Goal: Transaction & Acquisition: Purchase product/service

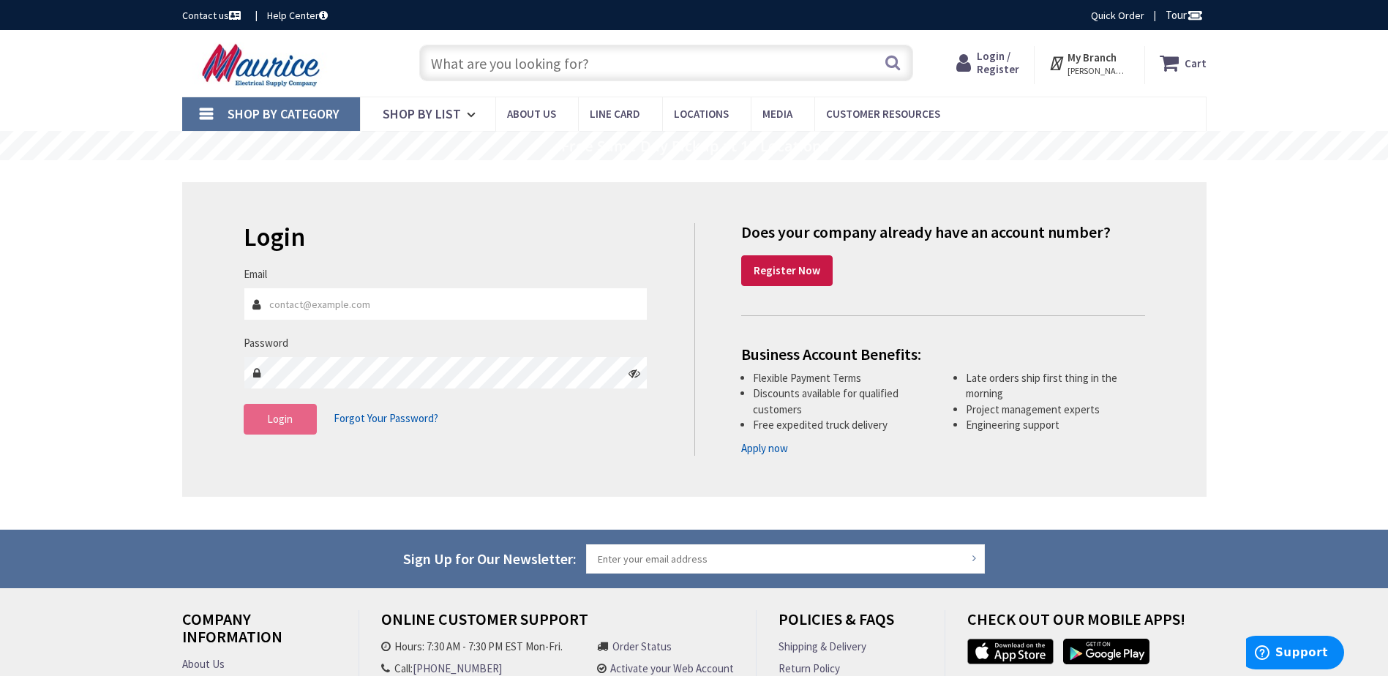
type input "Sfreedman@freestateelectric.com"
click at [278, 421] on span "Login" at bounding box center [280, 419] width 26 height 14
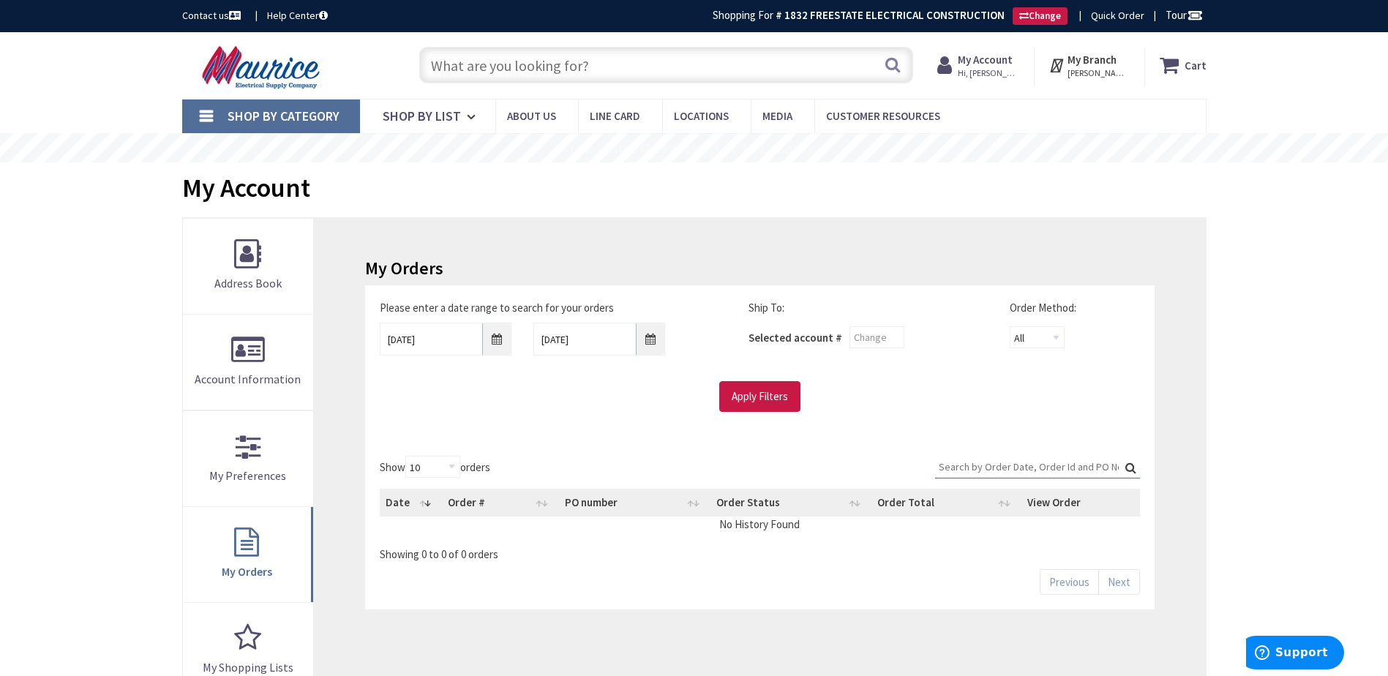
click at [545, 64] on input "text" at bounding box center [666, 65] width 494 height 37
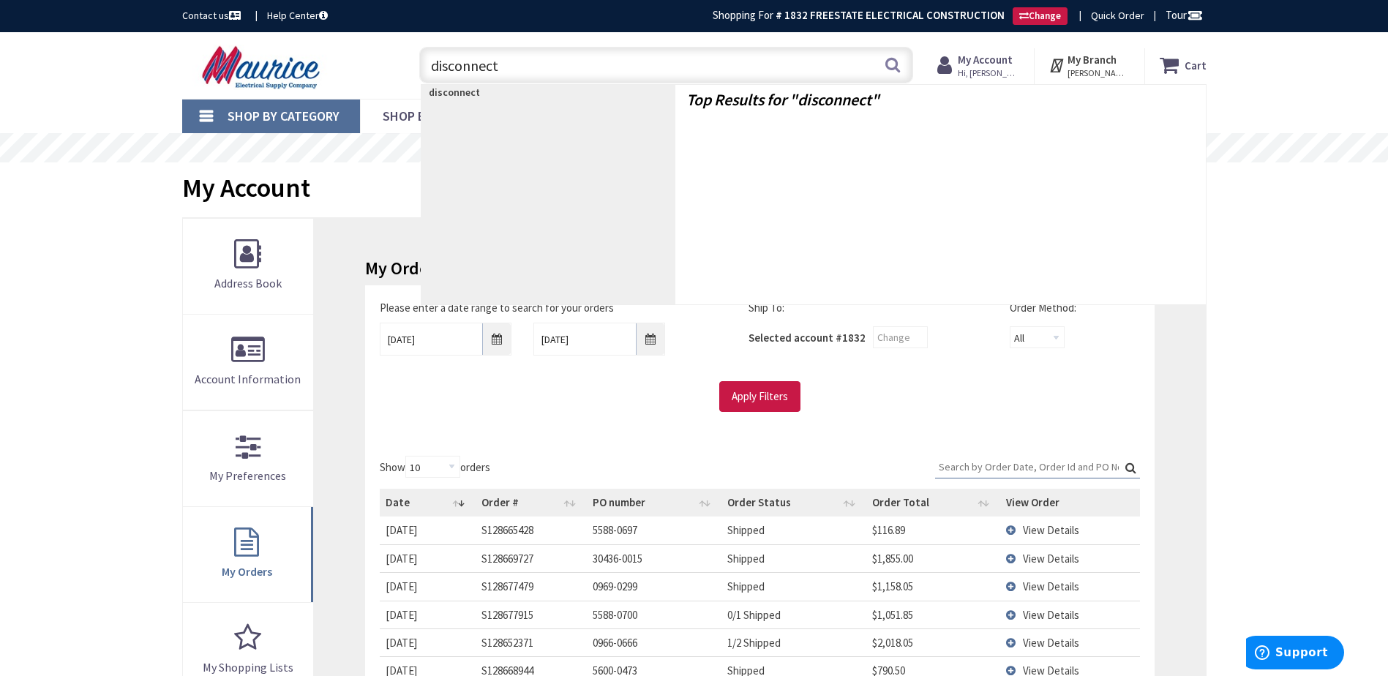
type input "disconnects"
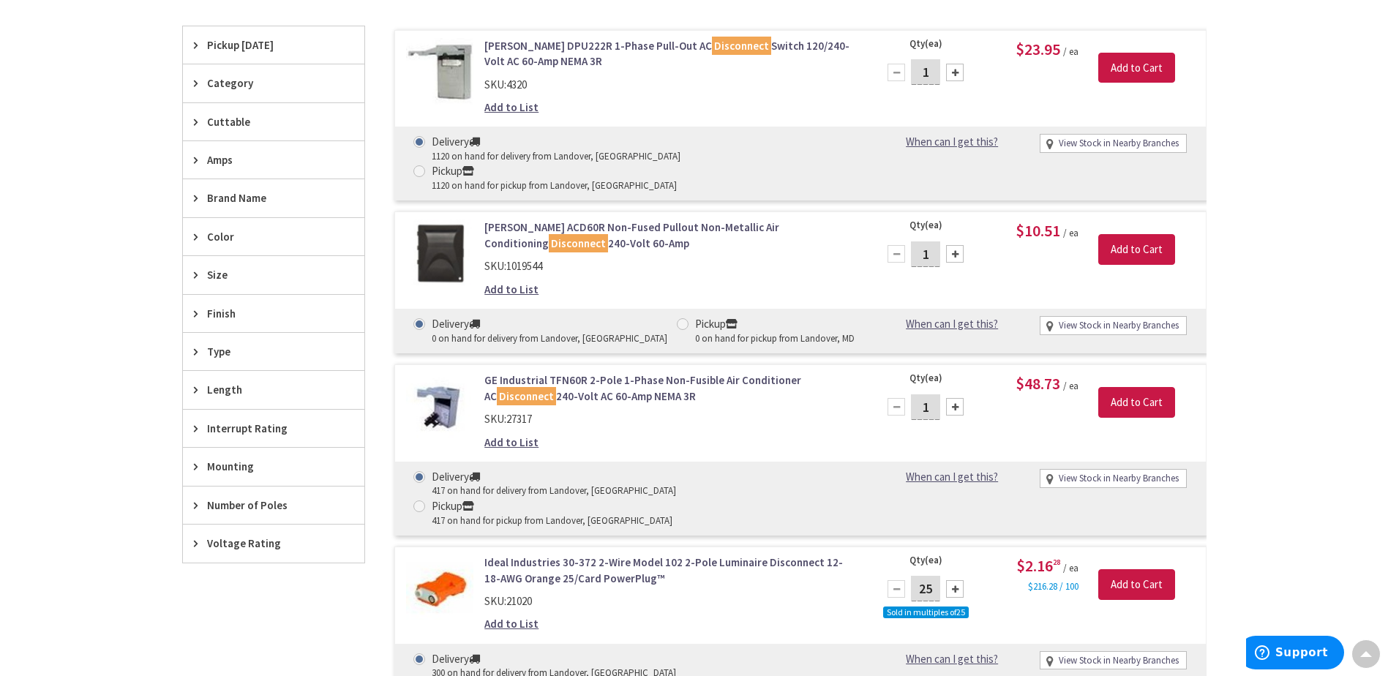
scroll to position [441, 0]
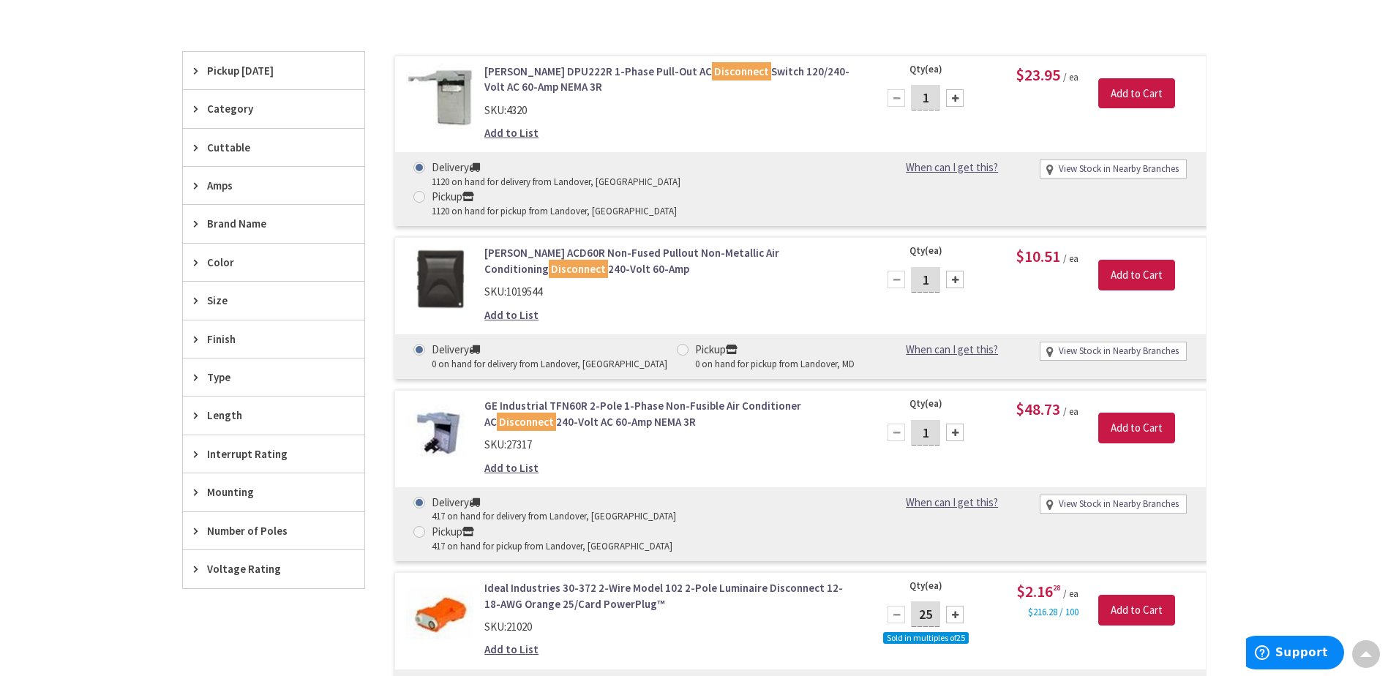
click at [196, 337] on icon at bounding box center [199, 339] width 11 height 11
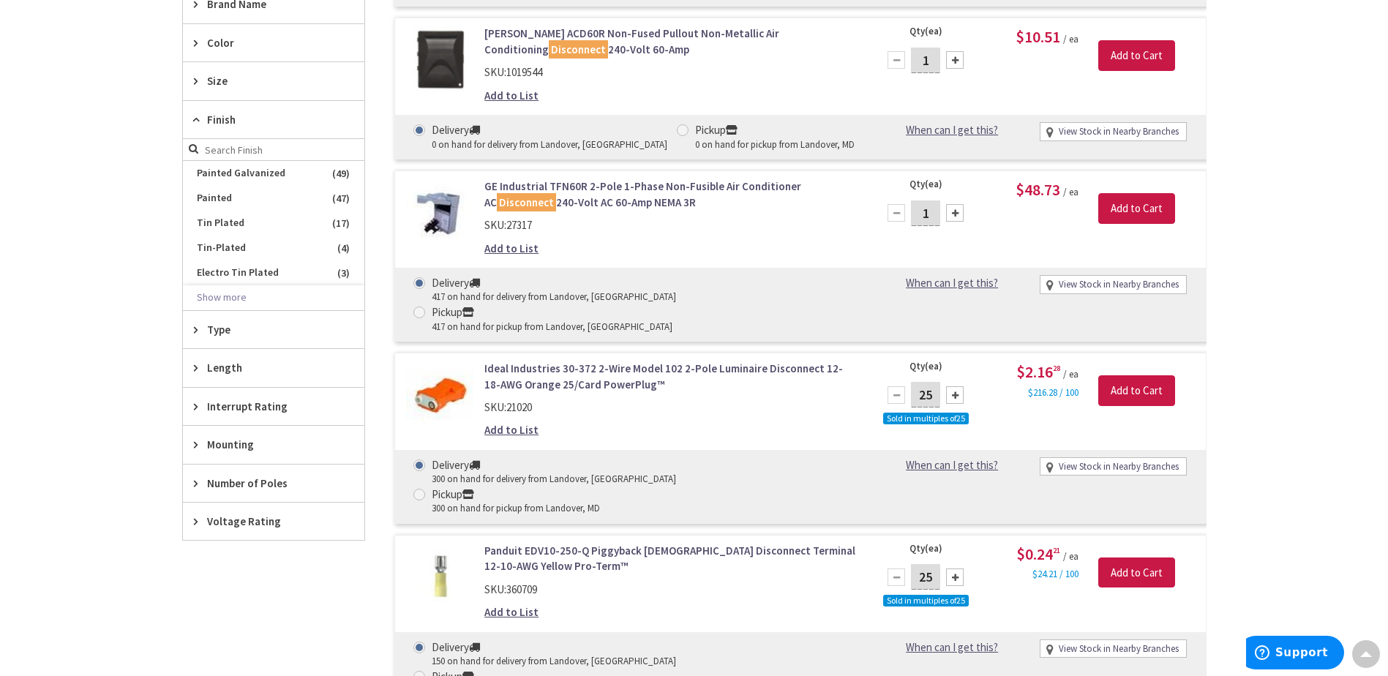
scroll to position [514, 0]
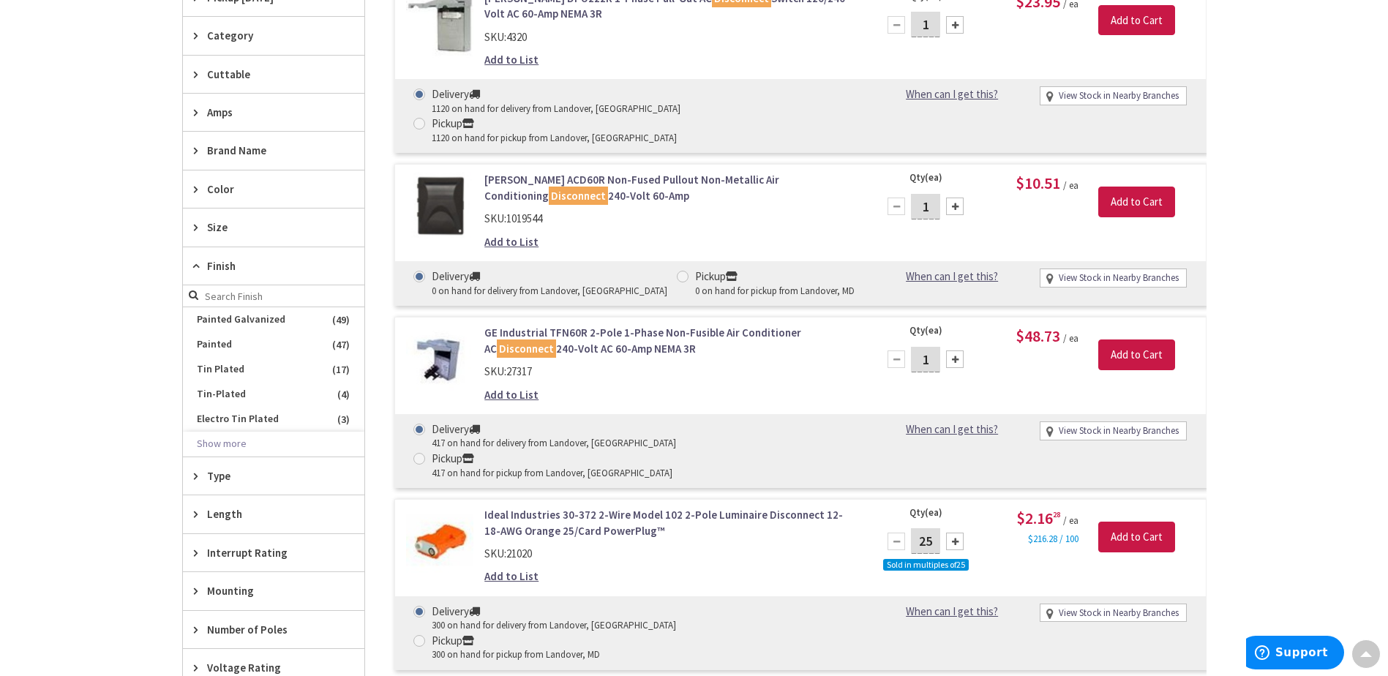
click at [197, 268] on icon at bounding box center [199, 265] width 11 height 11
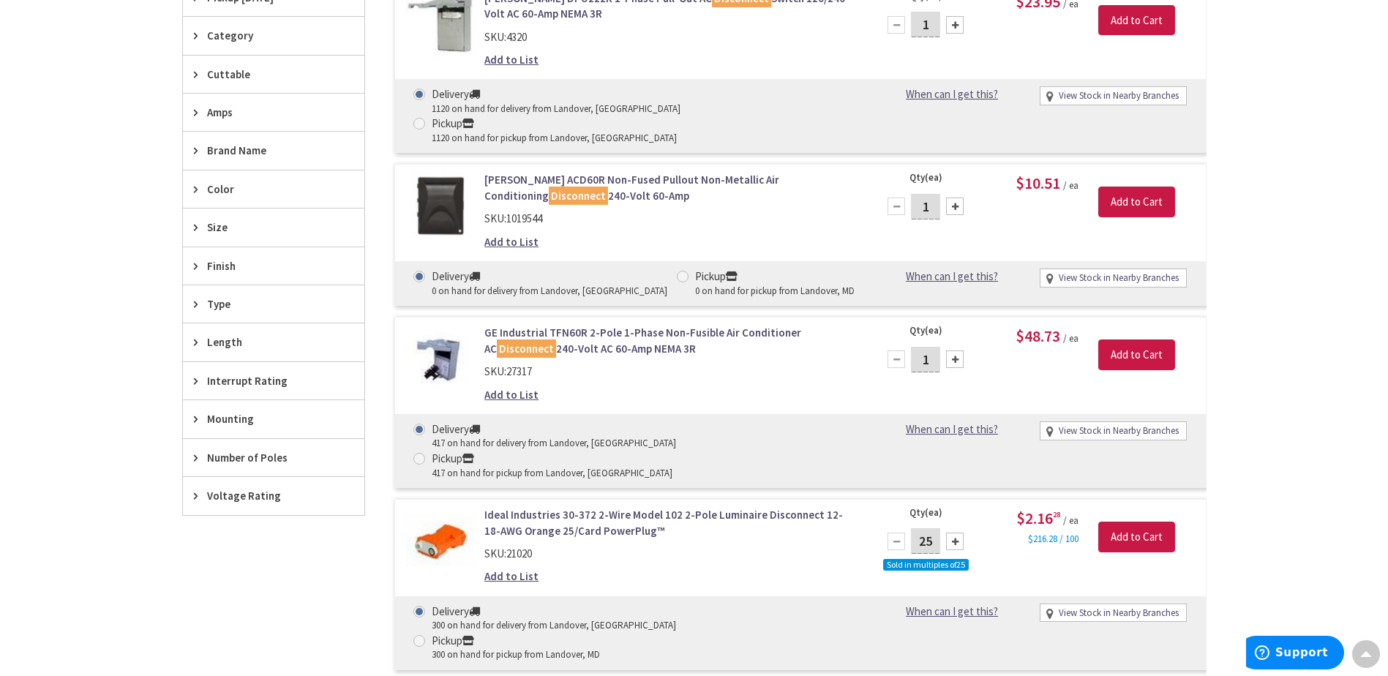
click at [195, 229] on icon at bounding box center [199, 227] width 11 height 11
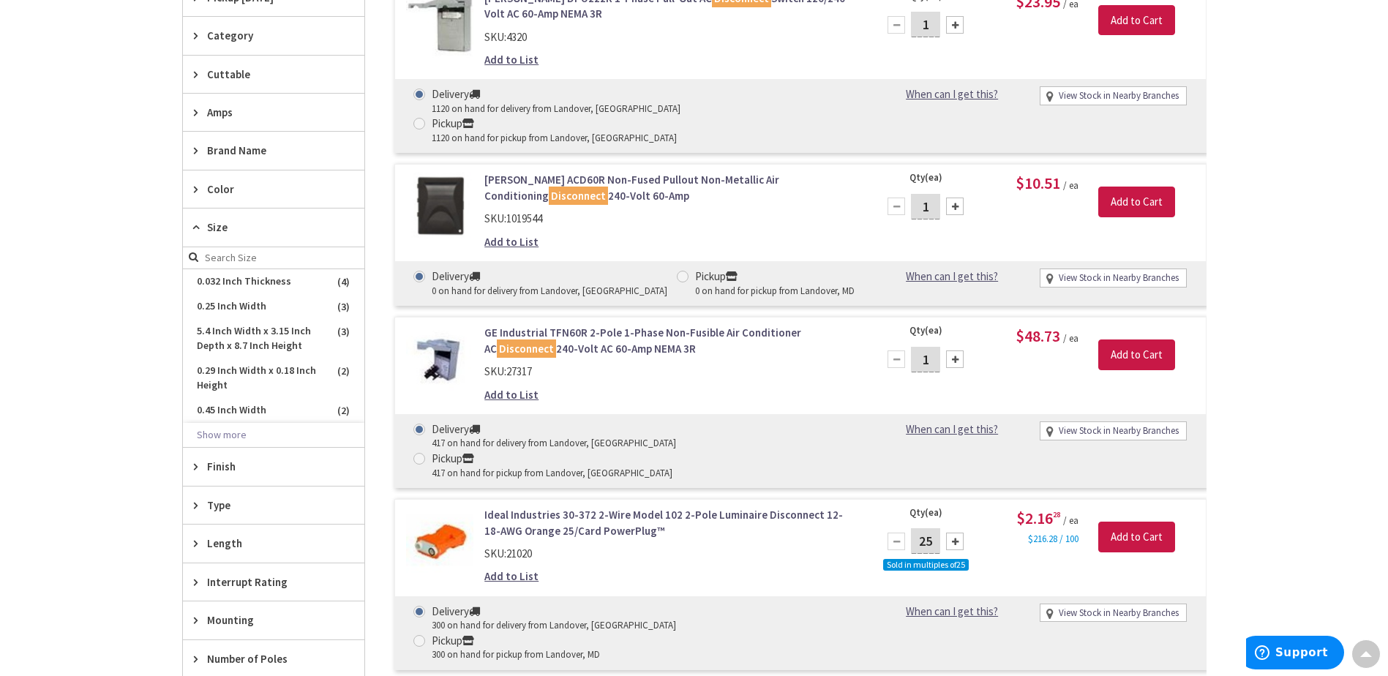
click at [195, 229] on icon at bounding box center [199, 227] width 11 height 11
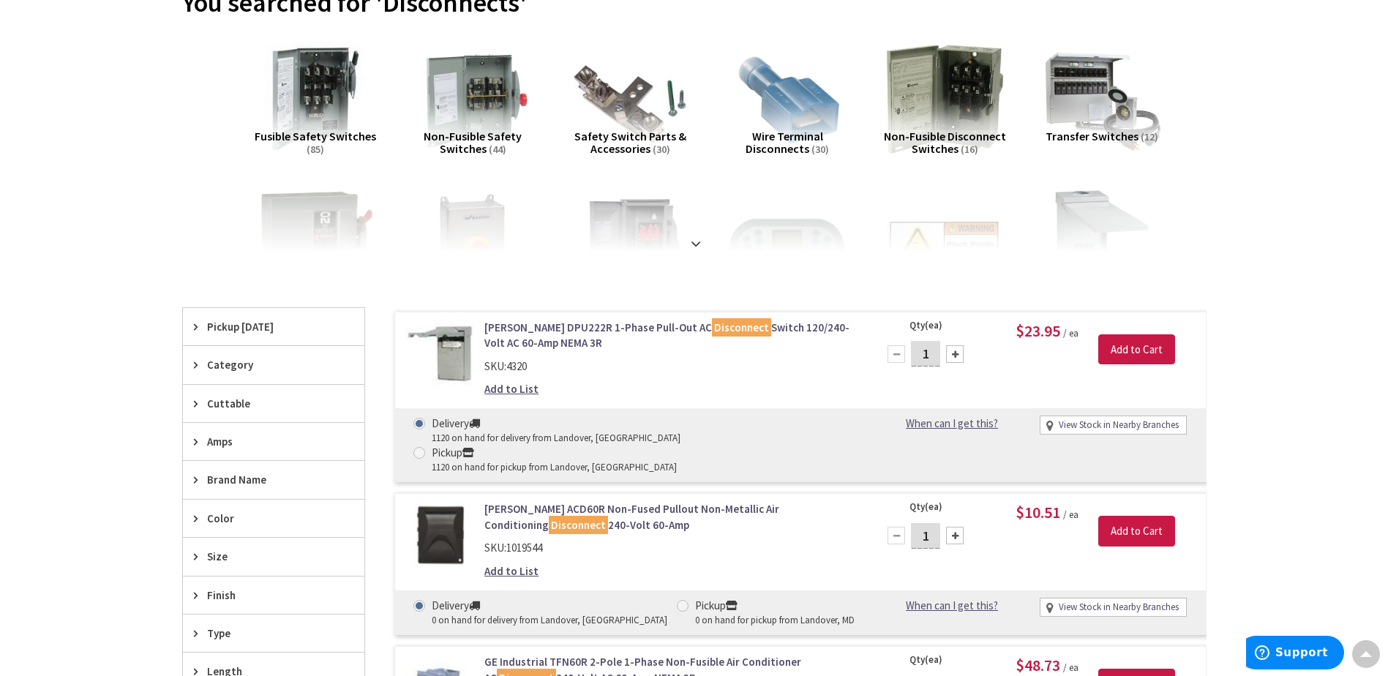
scroll to position [148, 0]
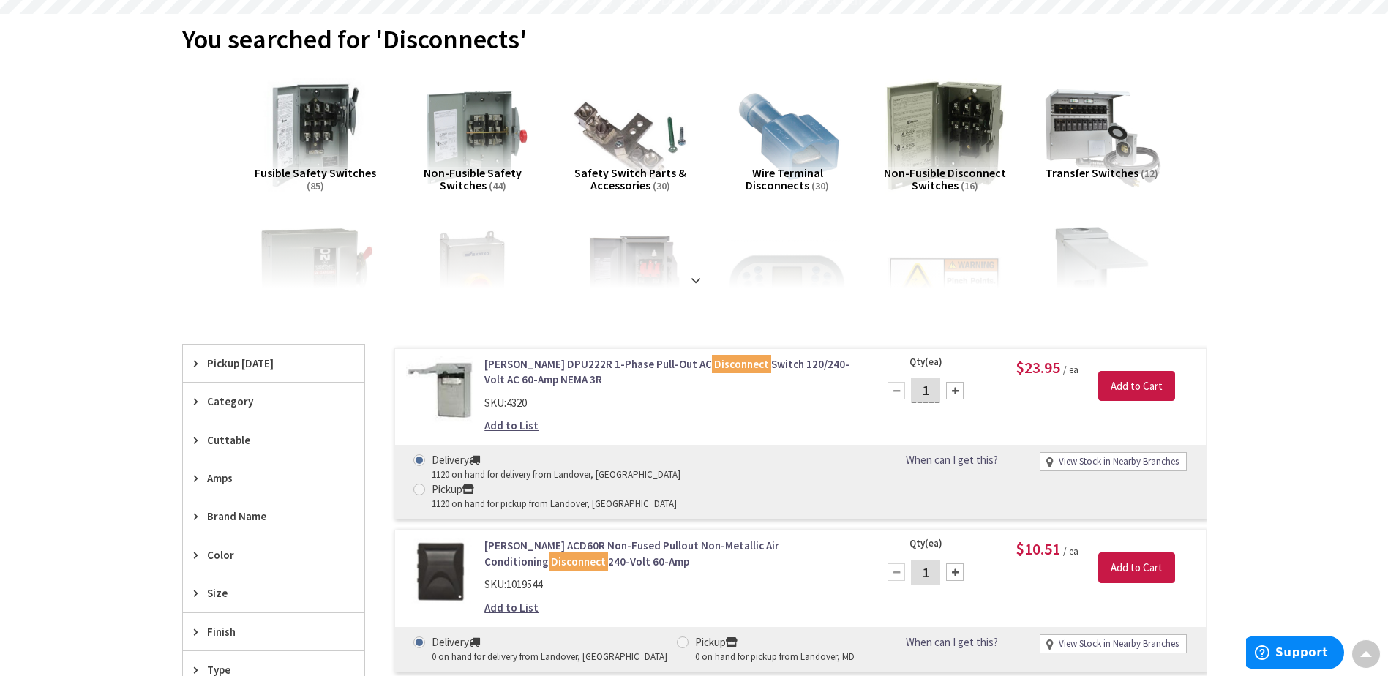
click at [320, 176] on span "Fusible Safety Switches" at bounding box center [315, 172] width 121 height 15
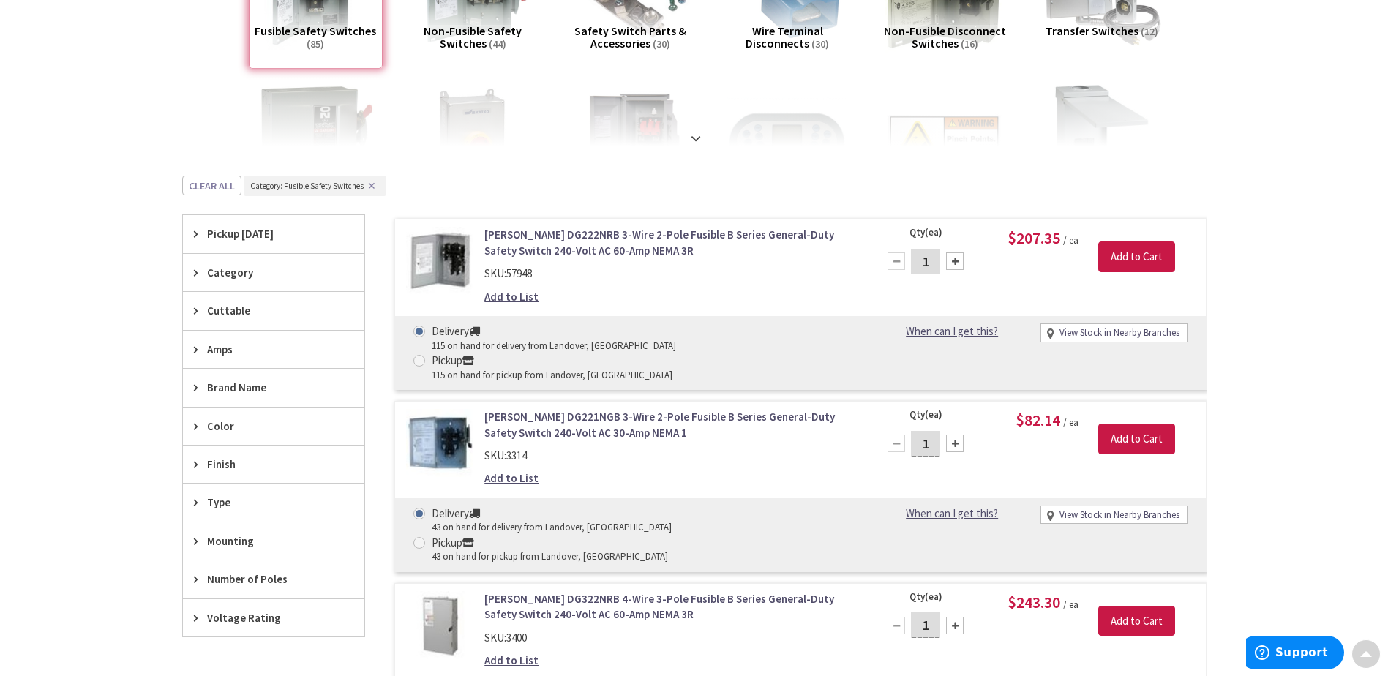
scroll to position [293, 0]
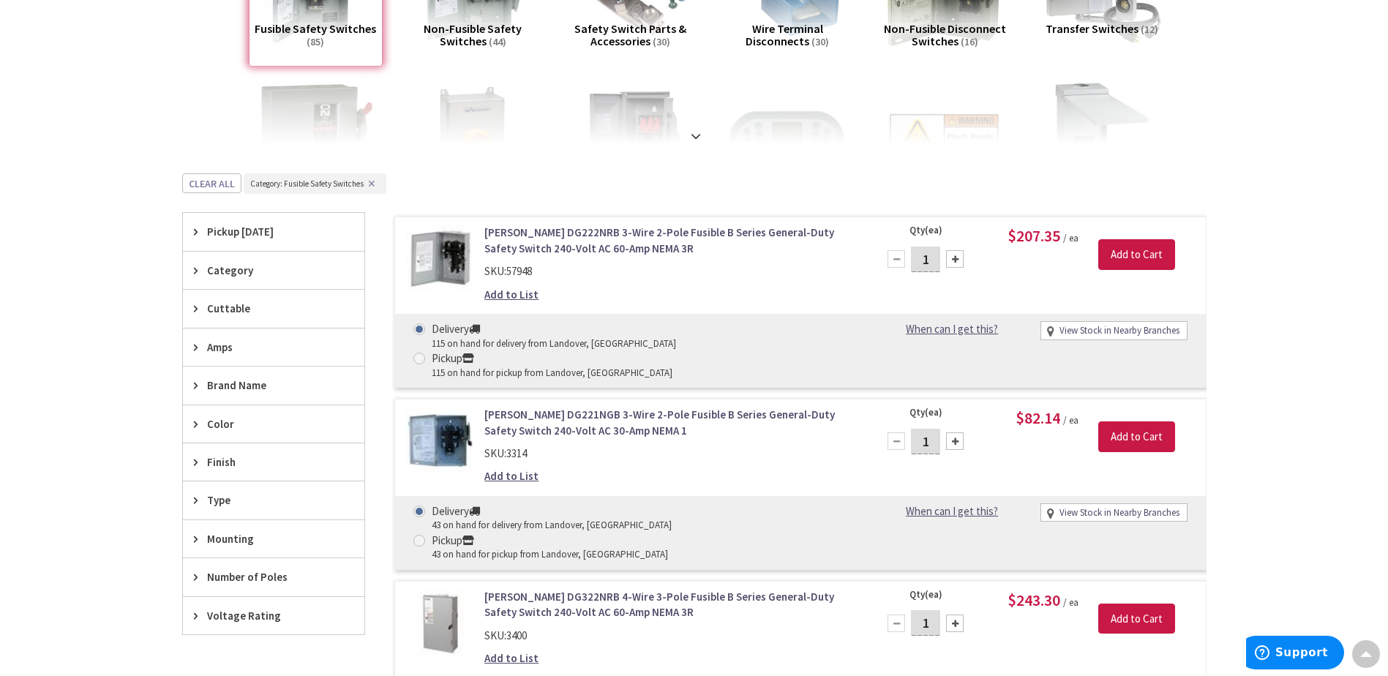
click at [199, 269] on icon at bounding box center [199, 270] width 11 height 11
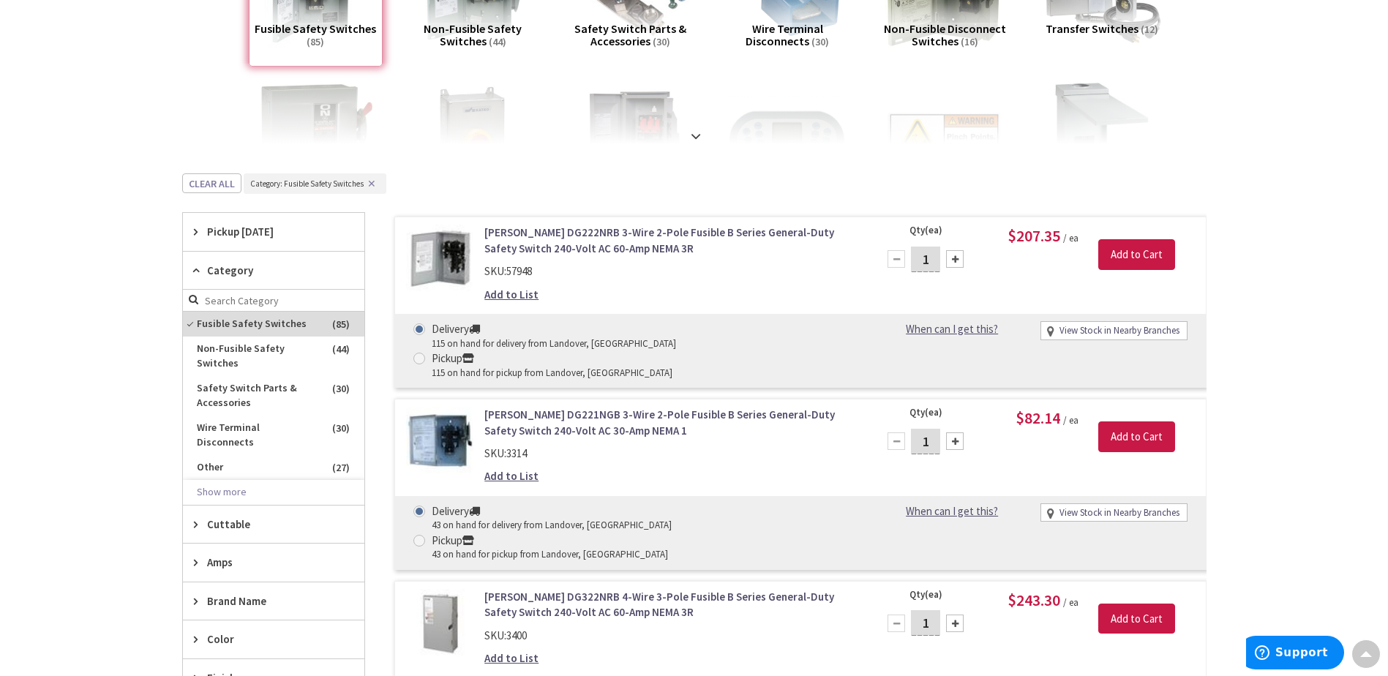
click at [195, 271] on icon at bounding box center [199, 270] width 11 height 11
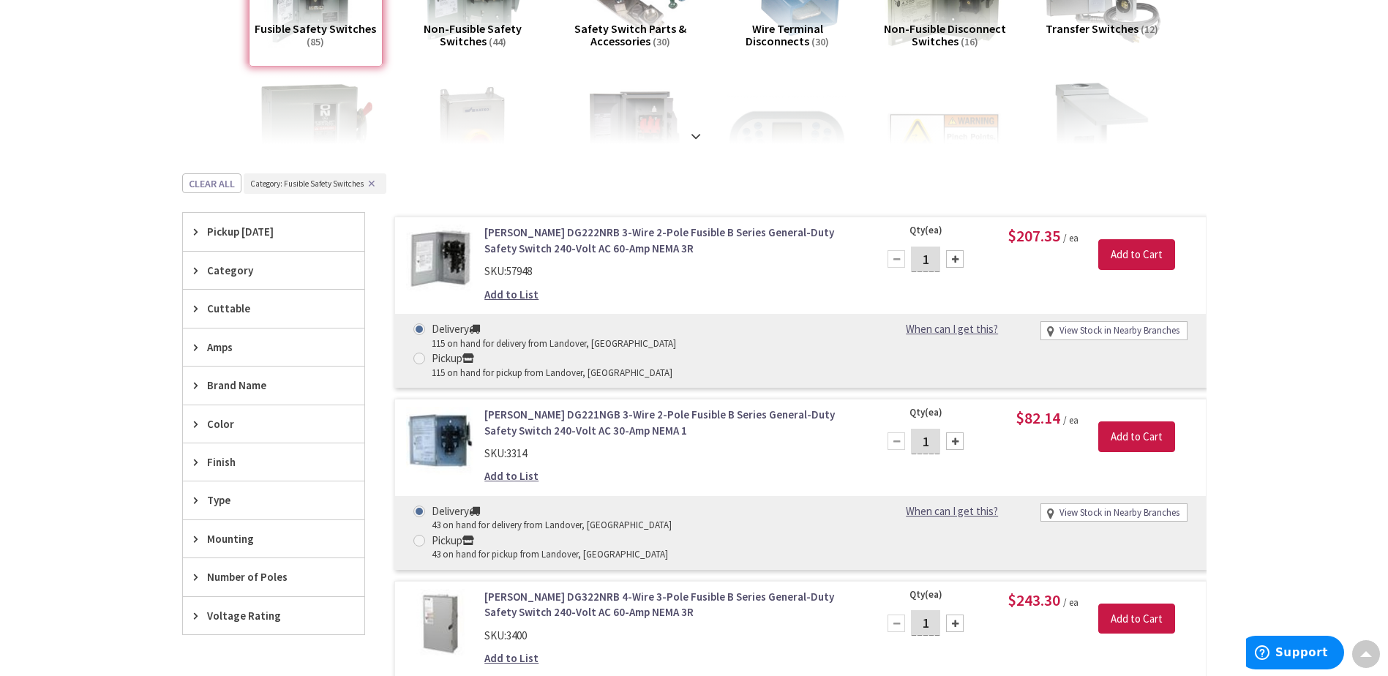
click at [197, 351] on icon at bounding box center [199, 347] width 11 height 11
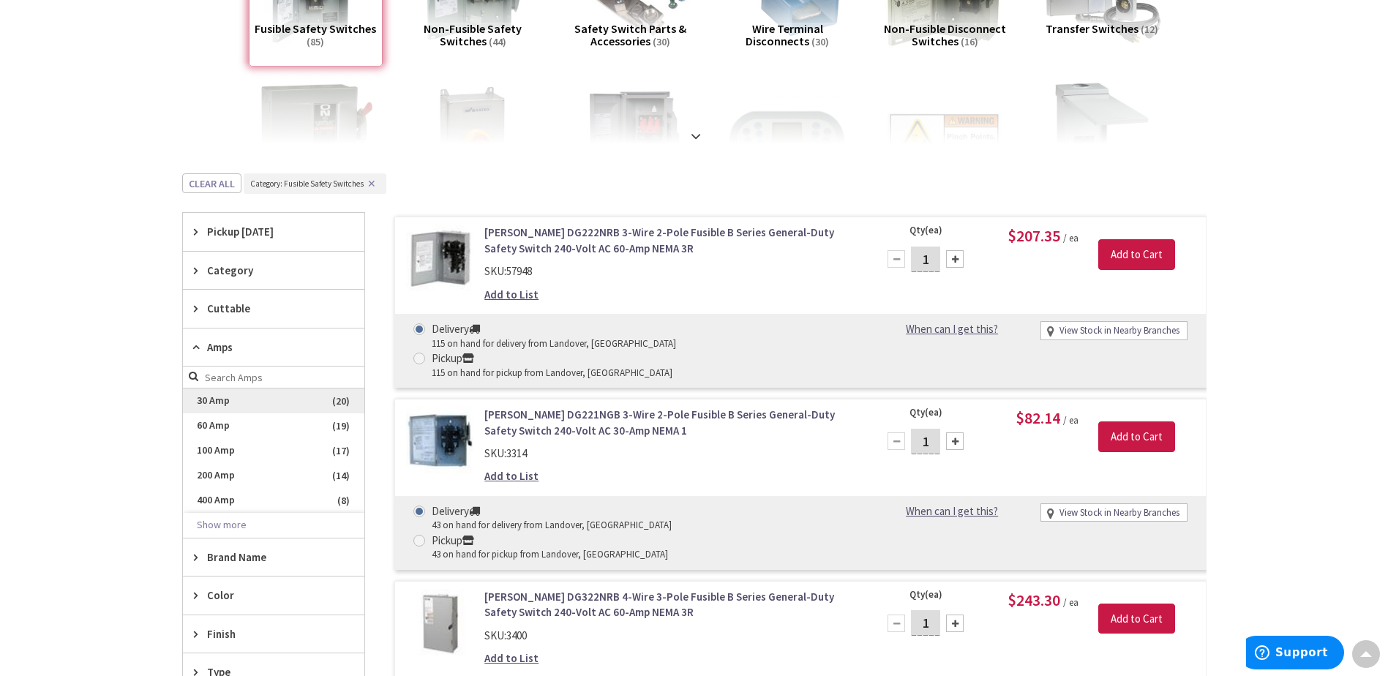
click at [203, 403] on span "30 Amp" at bounding box center [273, 400] width 181 height 25
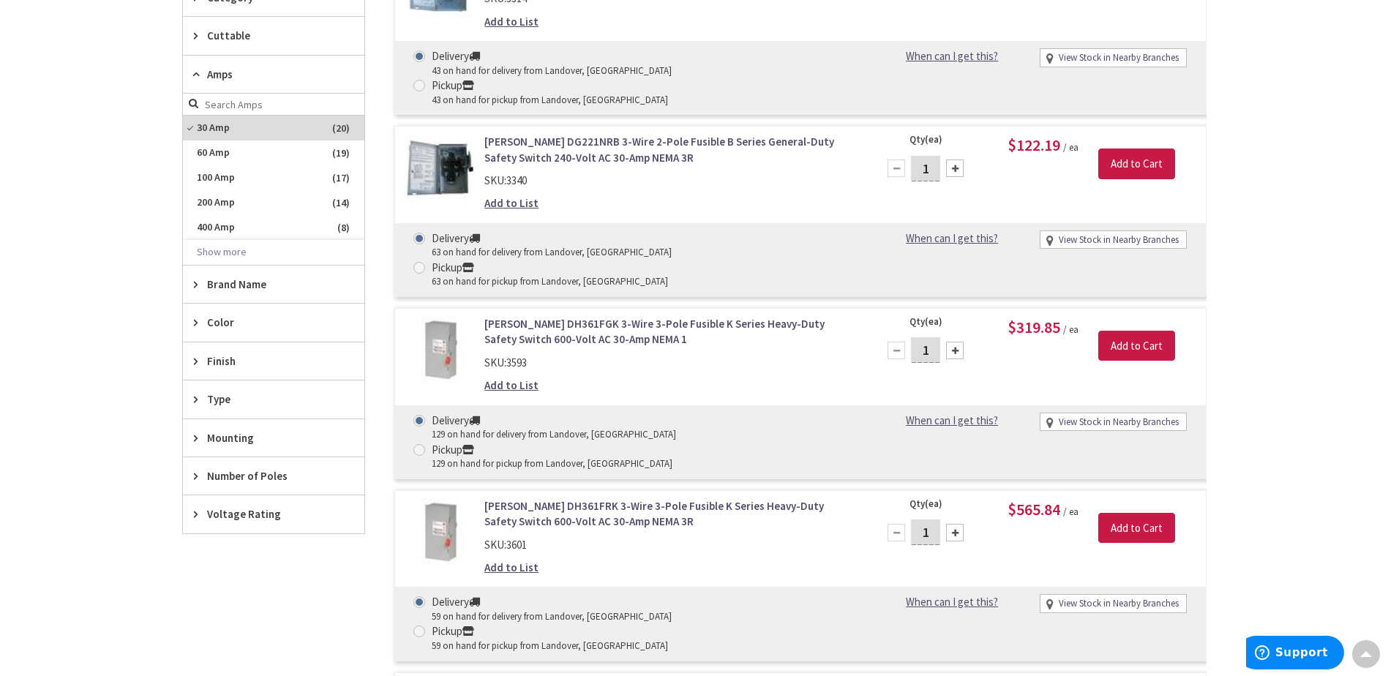
scroll to position [658, 0]
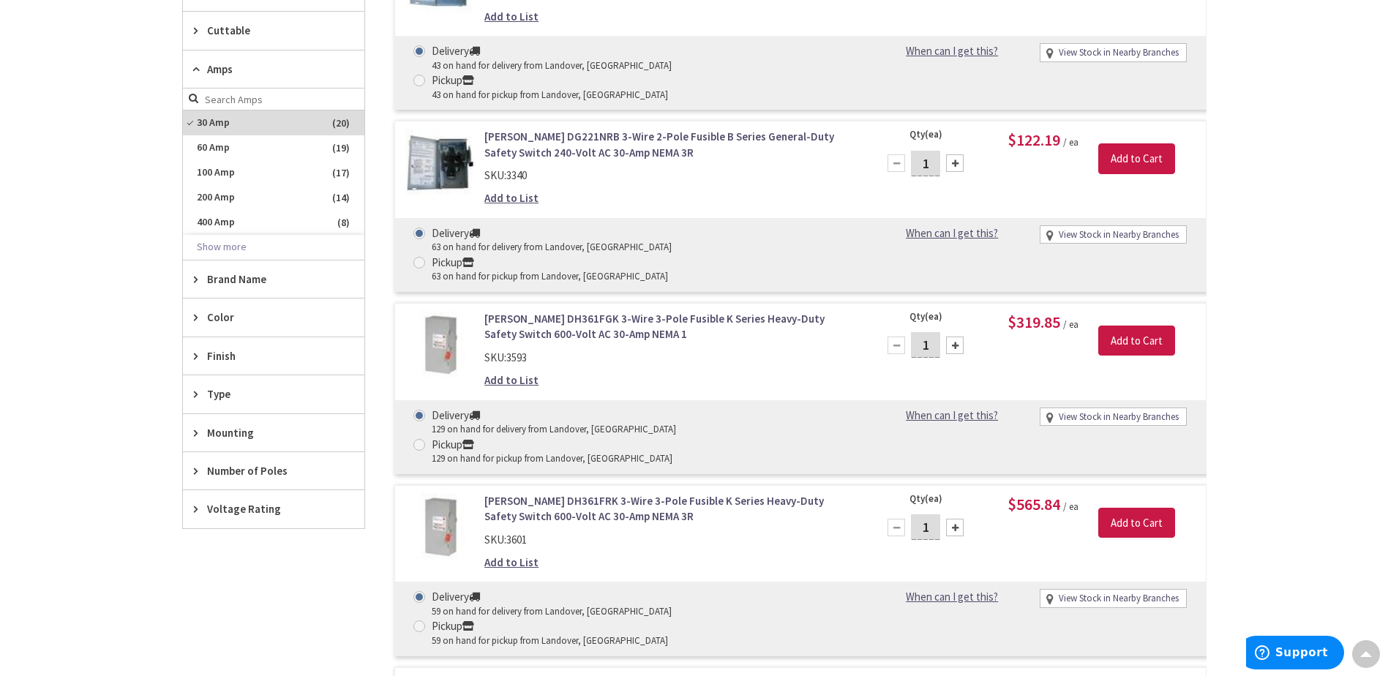
click at [200, 402] on div "Type" at bounding box center [273, 393] width 181 height 37
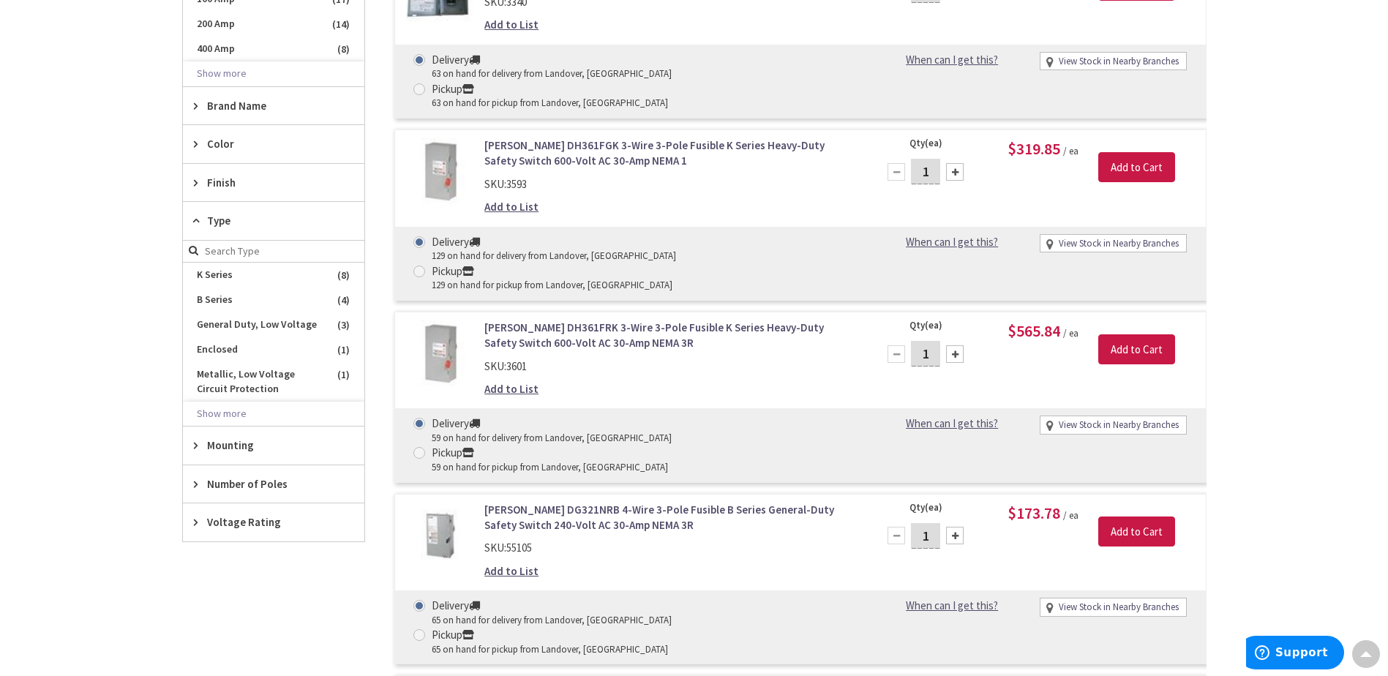
scroll to position [878, 0]
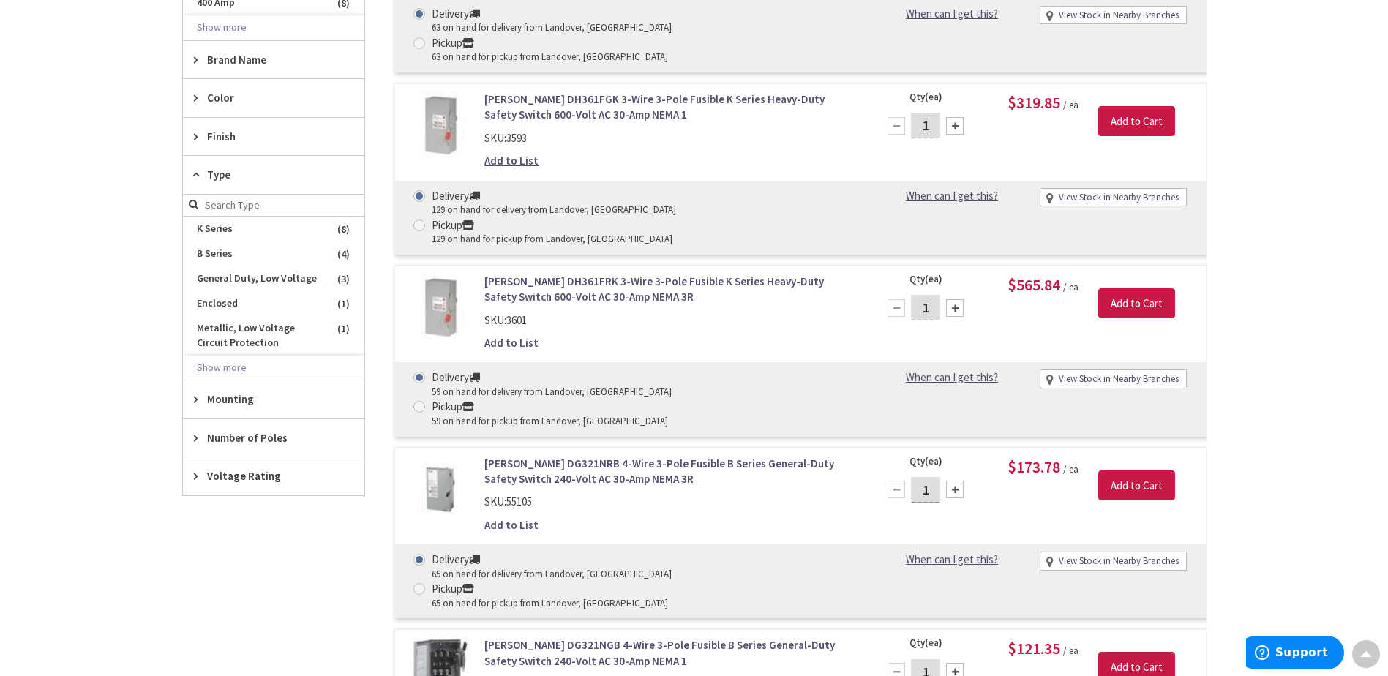
click at [91, 297] on div "Skip to Content Toggle Nav Search Cart My Cart Close" at bounding box center [694, 472] width 1388 height 2636
click at [195, 174] on icon at bounding box center [199, 174] width 11 height 11
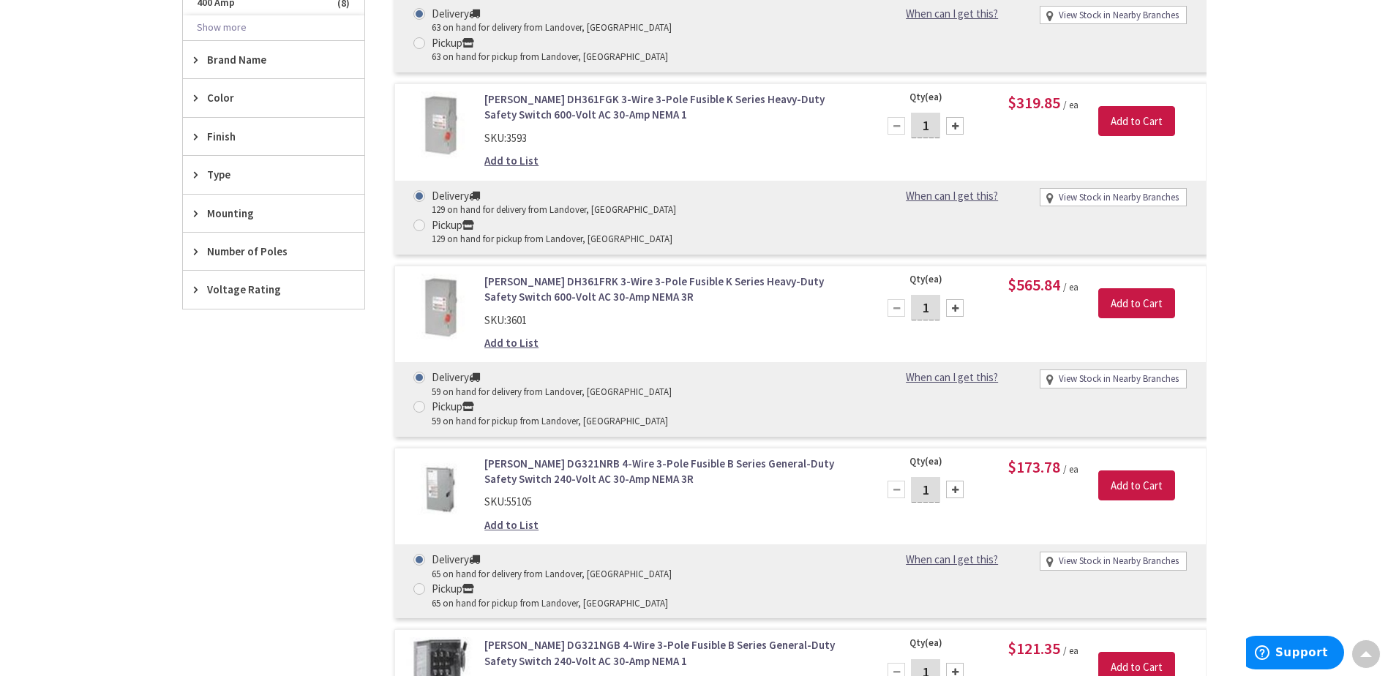
click at [195, 138] on icon at bounding box center [199, 136] width 11 height 11
click at [233, 389] on div "Filters 20 items Pickup [DATE] Landover, [GEOGRAPHIC_DATA] (0 mi) (11) [US_STAT…" at bounding box center [273, 595] width 183 height 1761
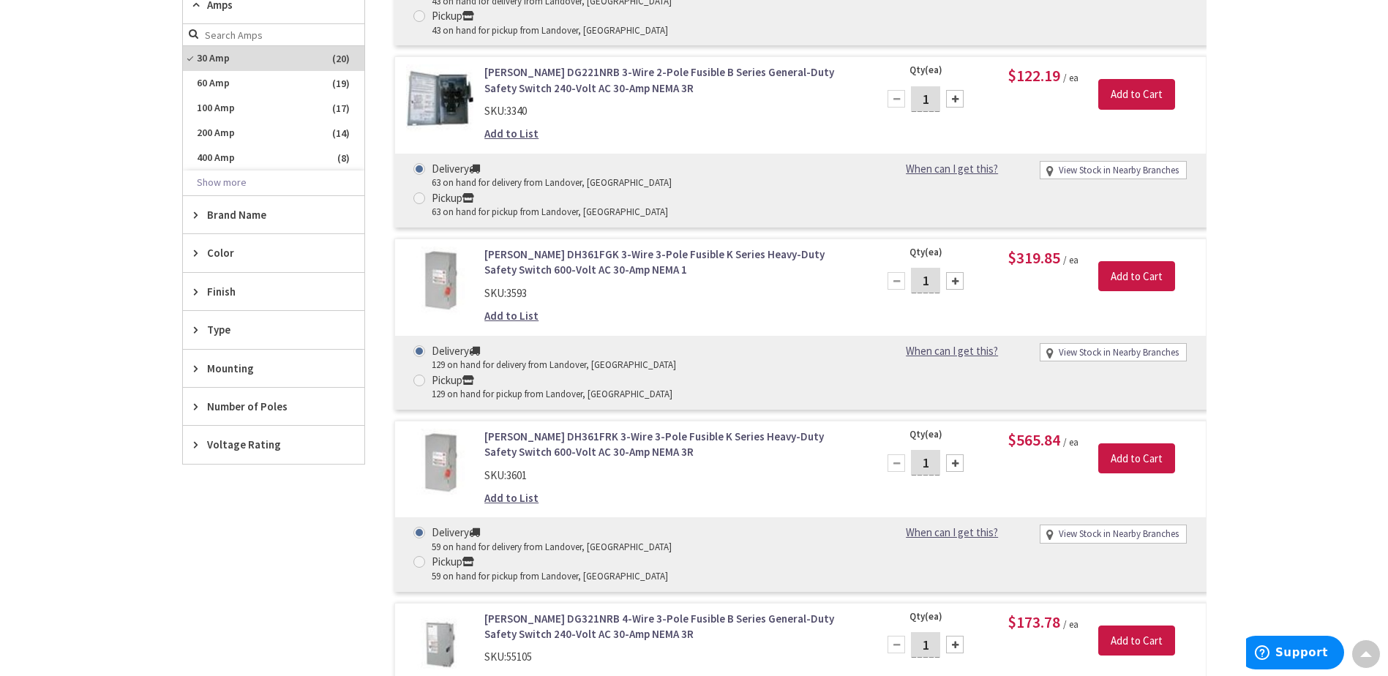
scroll to position [731, 0]
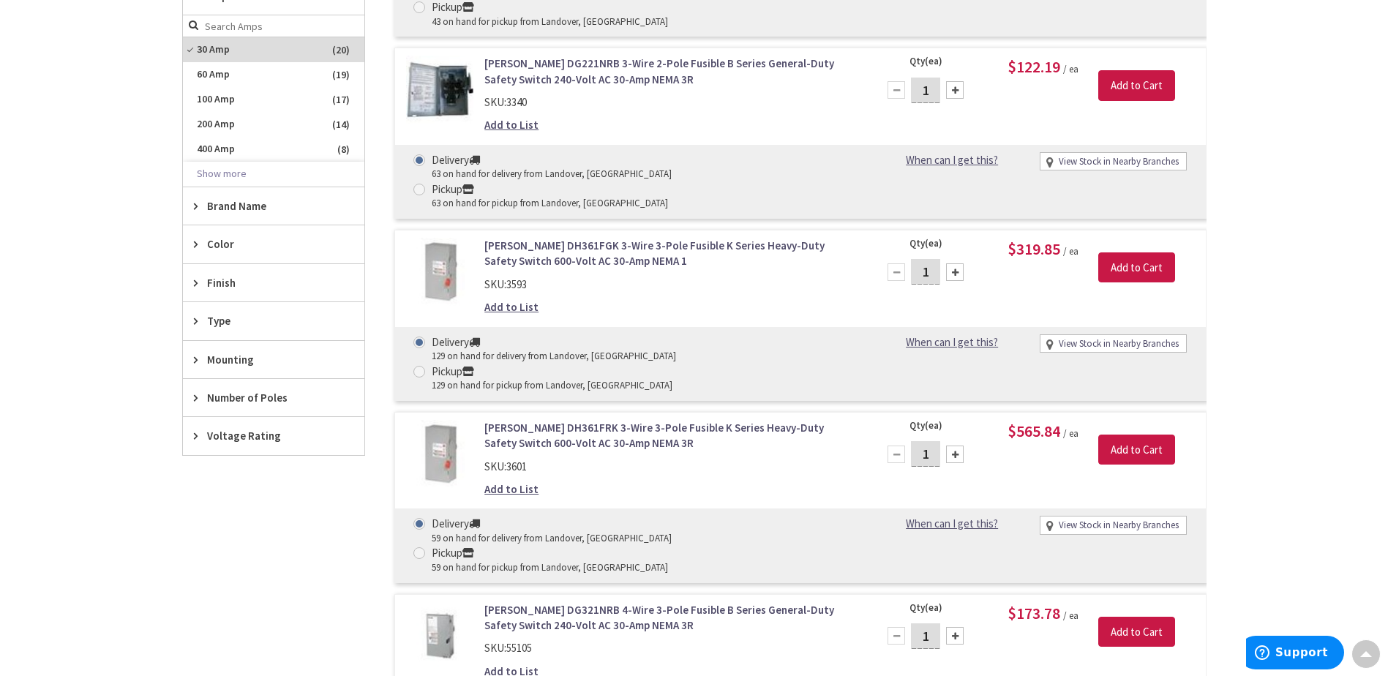
click at [191, 321] on div "Type" at bounding box center [273, 320] width 181 height 37
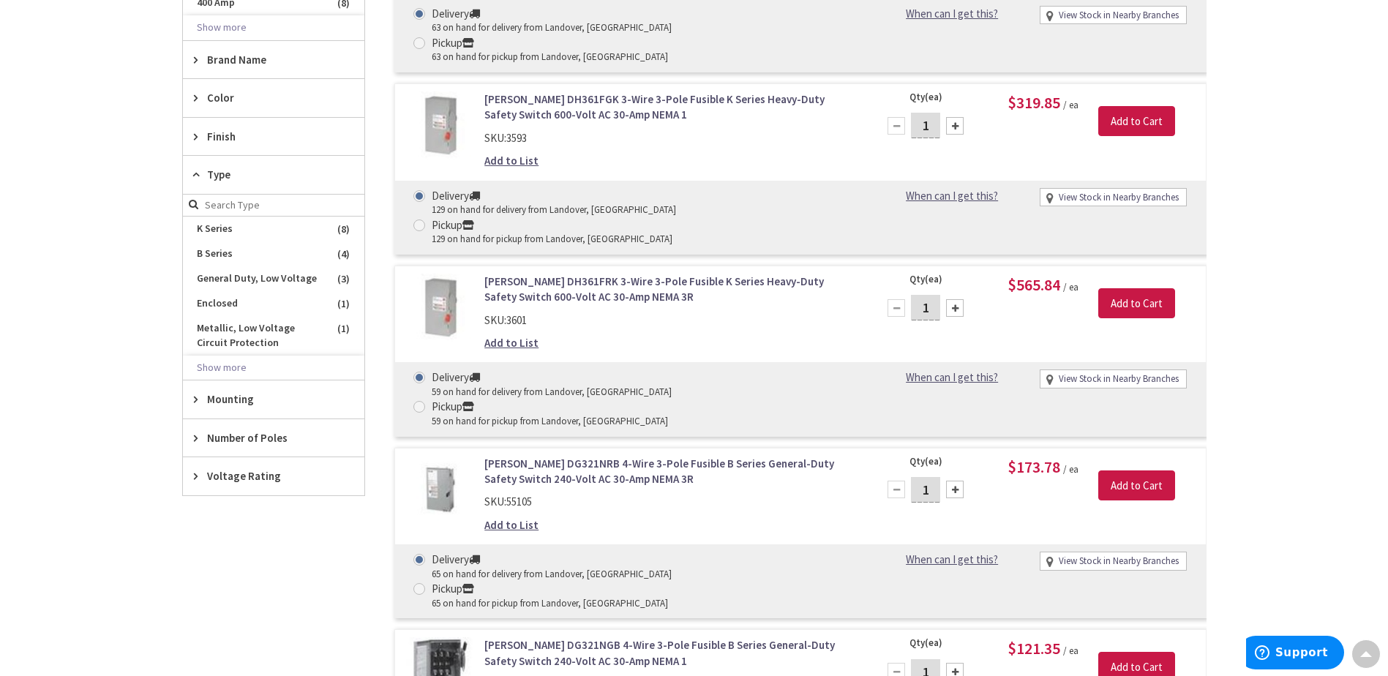
scroll to position [951, 0]
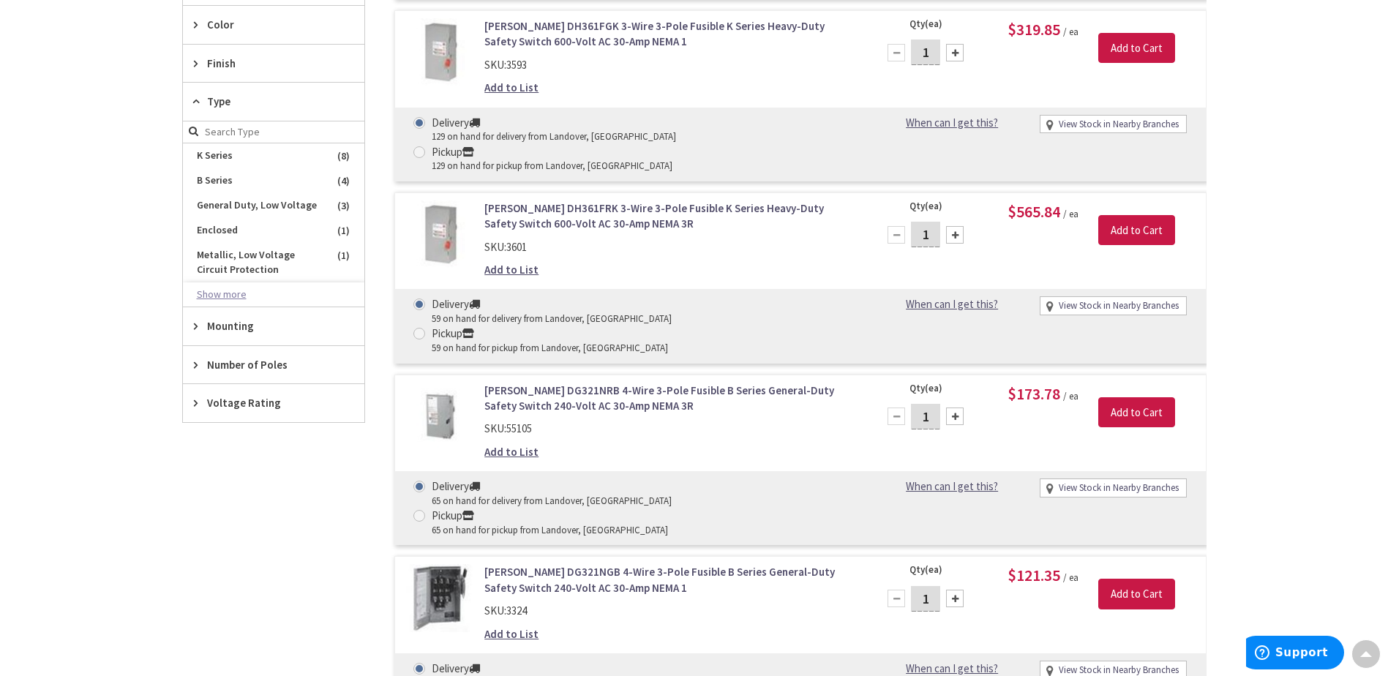
click at [225, 292] on button "Show more" at bounding box center [273, 294] width 181 height 25
click at [225, 292] on span "Type TG" at bounding box center [273, 294] width 181 height 25
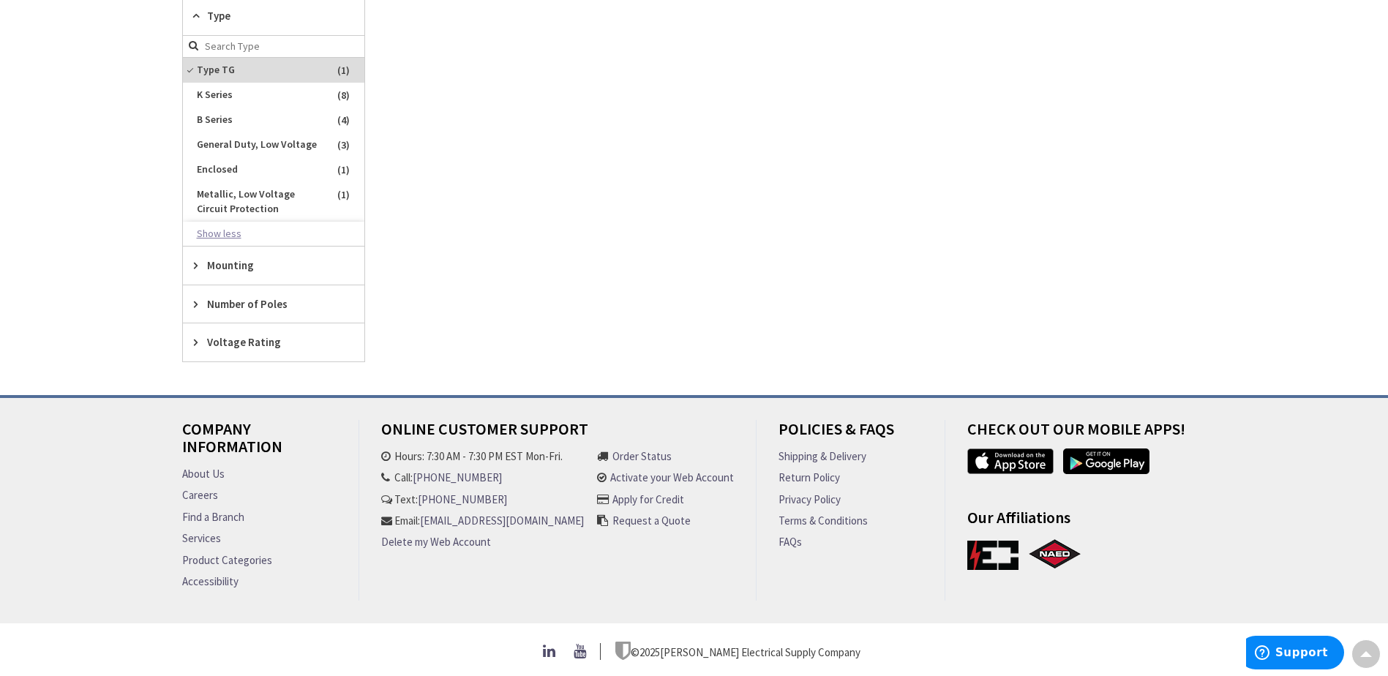
scroll to position [639, 0]
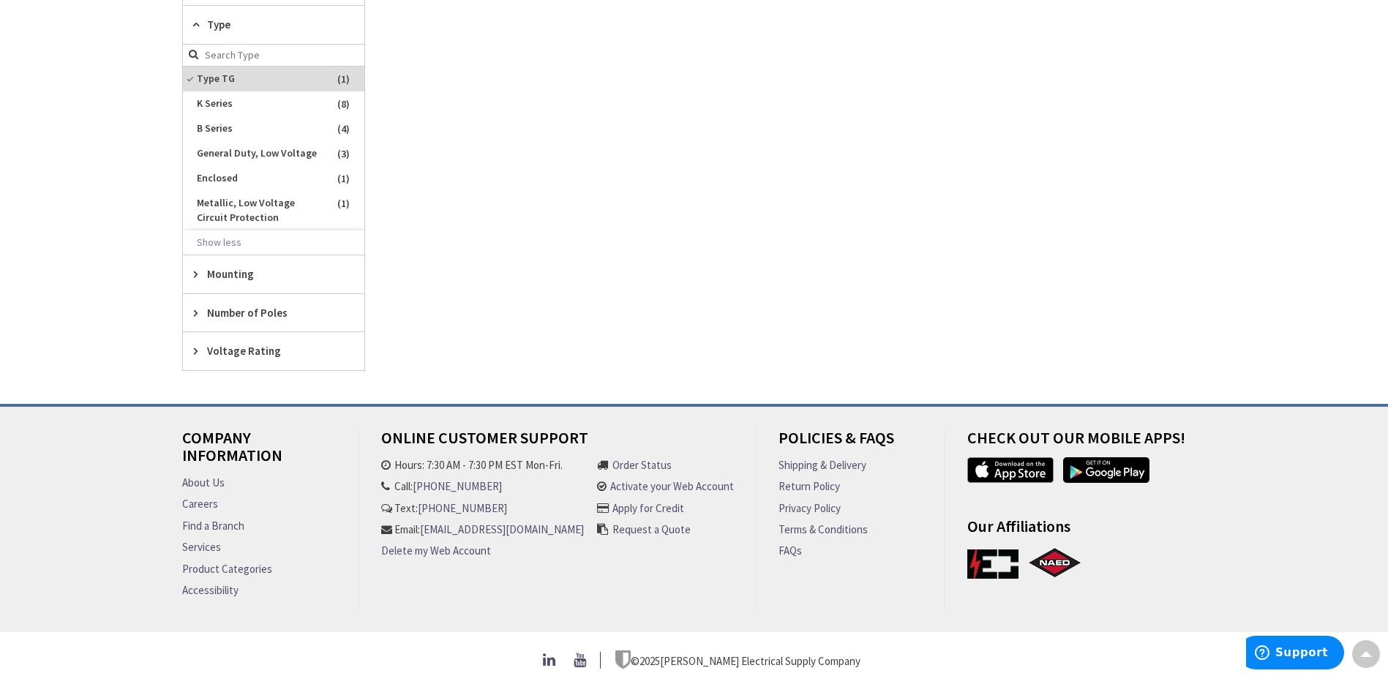
click at [205, 271] on div "Mounting" at bounding box center [273, 273] width 181 height 37
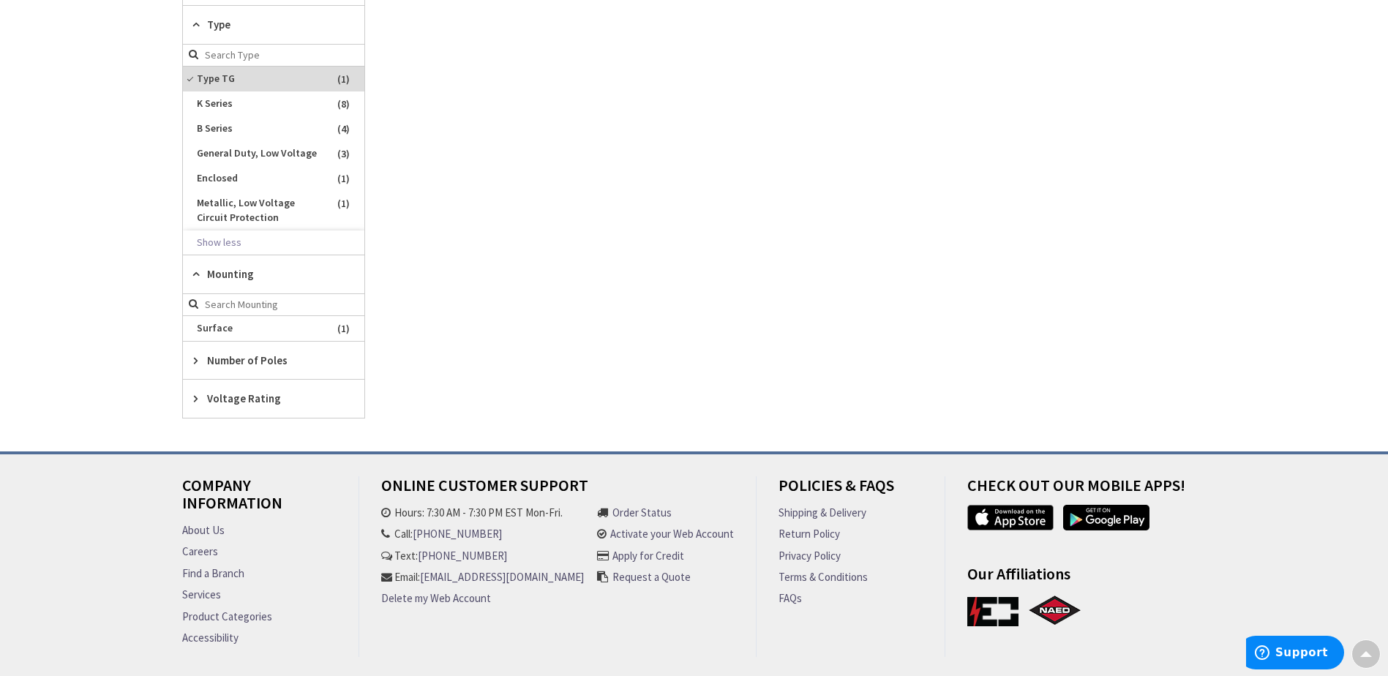
click at [205, 271] on div "Mounting" at bounding box center [273, 274] width 181 height 38
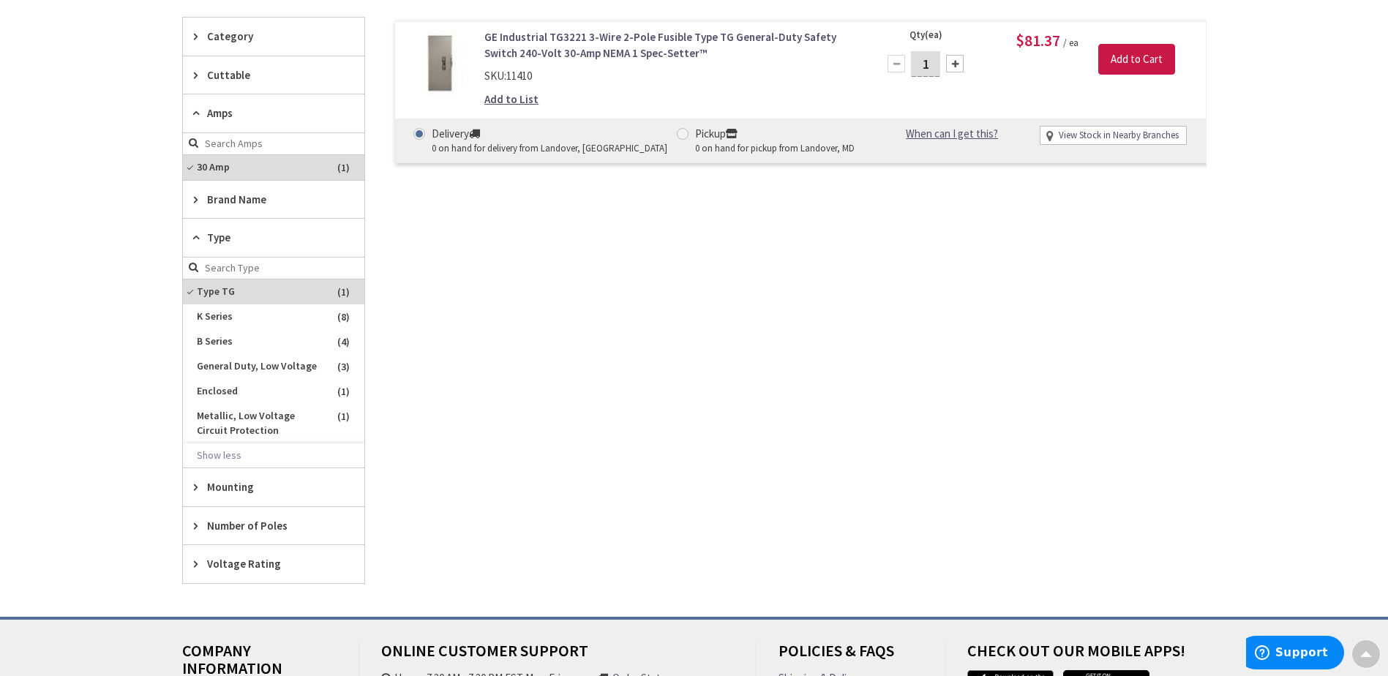
scroll to position [419, 0]
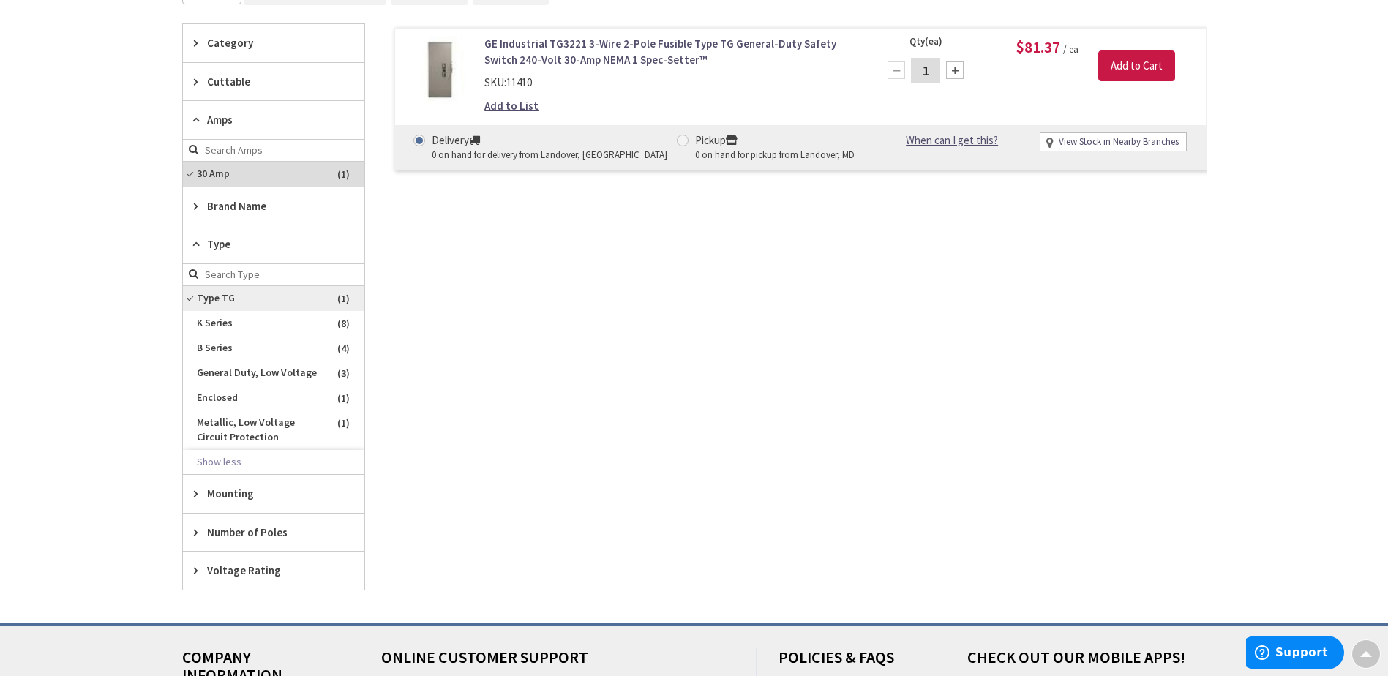
click at [195, 295] on span "Type TG" at bounding box center [273, 298] width 181 height 25
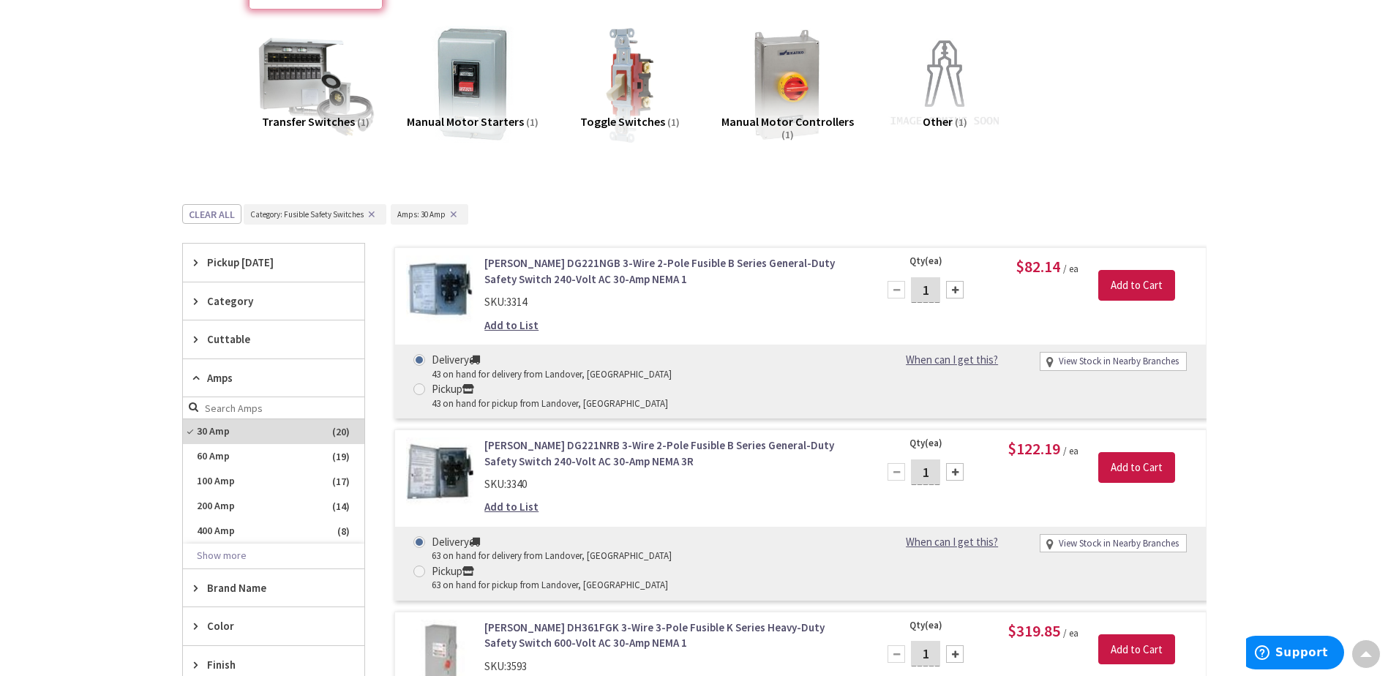
scroll to position [0, 0]
